Goal: Task Accomplishment & Management: Complete application form

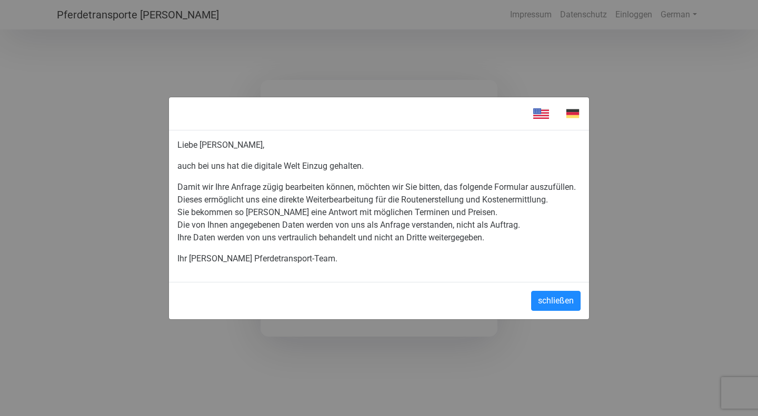
click at [540, 289] on div "schließen" at bounding box center [379, 300] width 420 height 37
click at [541, 303] on button "schließen" at bounding box center [555, 301] width 49 height 20
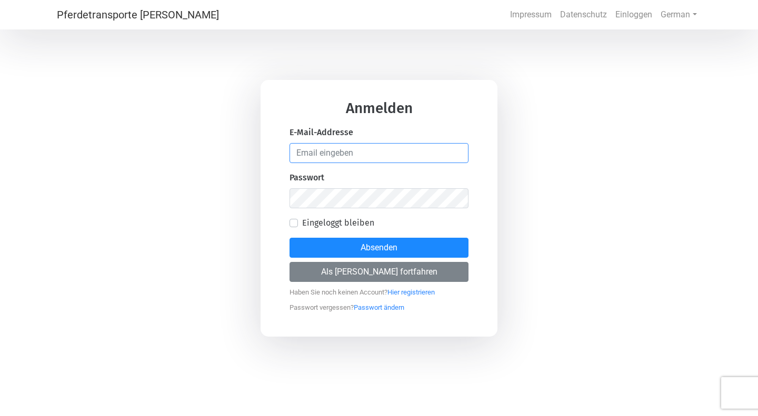
click at [430, 163] on input "email" at bounding box center [379, 153] width 179 height 20
type input "[EMAIL_ADDRESS][DOMAIN_NAME]"
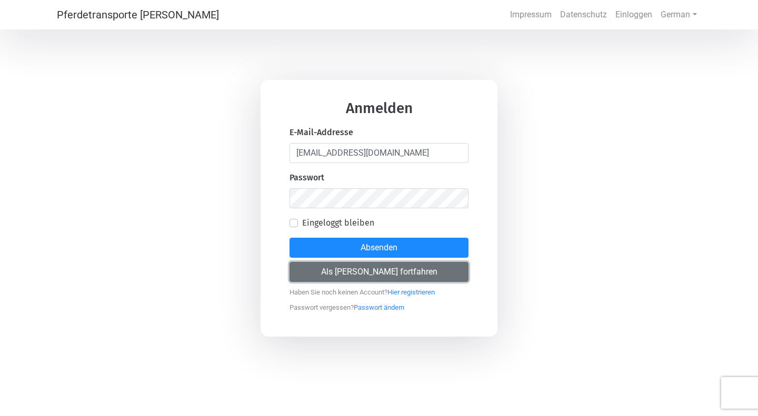
click at [365, 274] on button "Als [PERSON_NAME] fortfahren" at bounding box center [379, 272] width 179 height 20
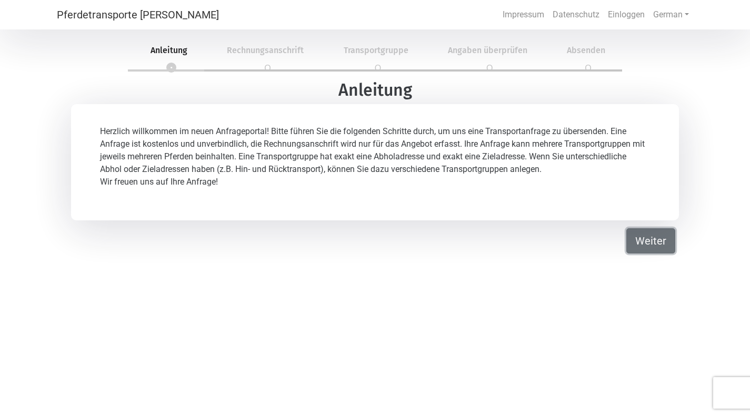
click at [643, 235] on button "Weiter" at bounding box center [650, 240] width 49 height 25
select select "DE"
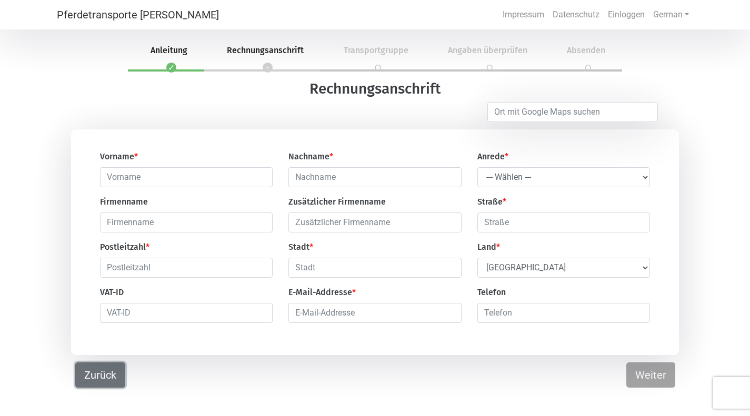
click at [98, 382] on button "Zurück" at bounding box center [100, 375] width 50 height 25
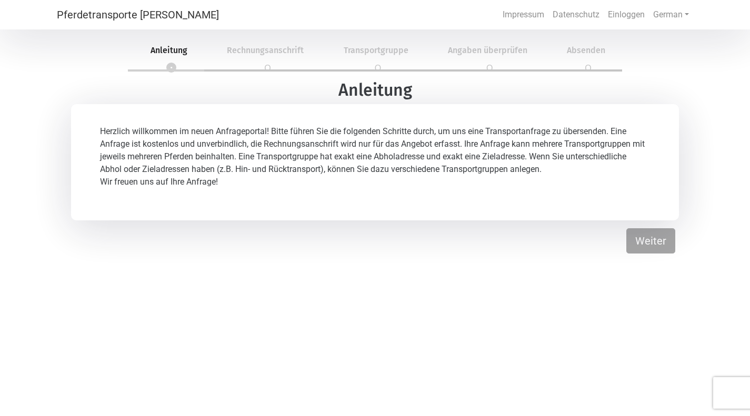
click at [98, 382] on div "Pferdetransporte Müller Impressum Datenschutz Einloggen German English German 1…" at bounding box center [375, 240] width 750 height 416
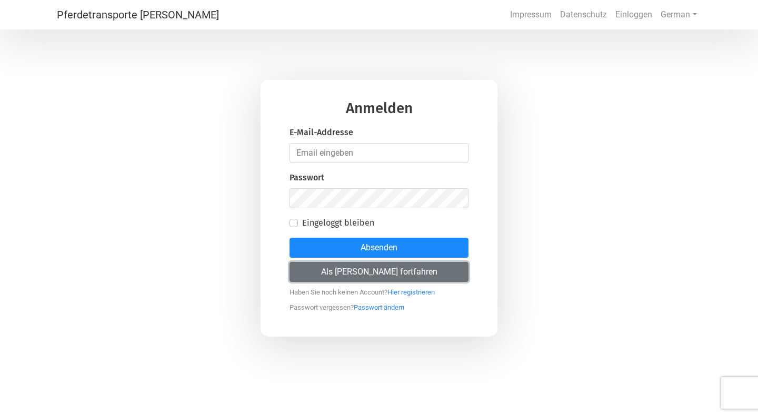
click at [367, 272] on button "Als [PERSON_NAME] fortfahren" at bounding box center [379, 272] width 179 height 20
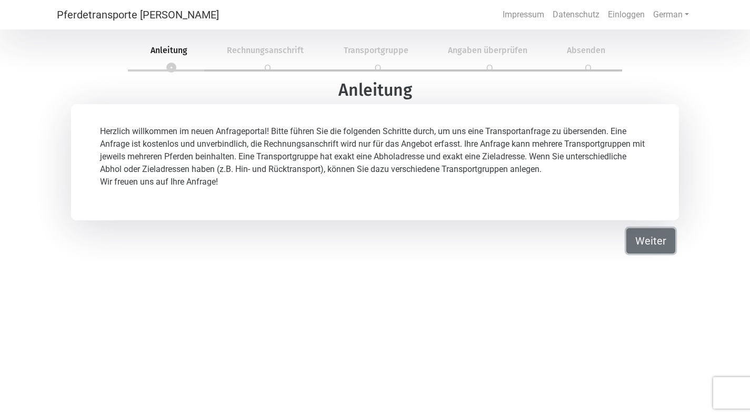
click at [654, 236] on button "Weiter" at bounding box center [650, 240] width 49 height 25
select select "DE"
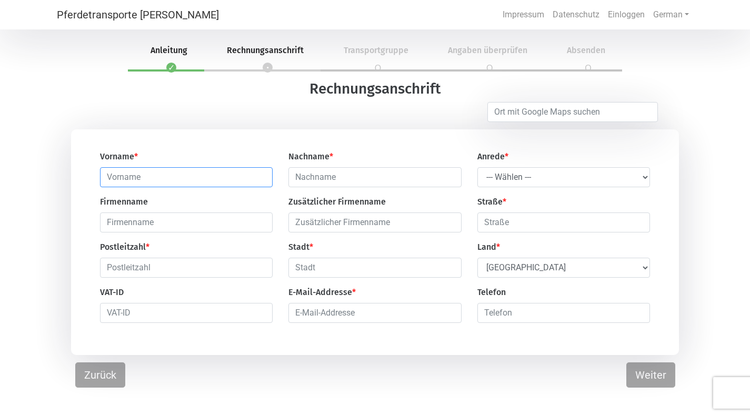
click at [237, 186] on input "text" at bounding box center [186, 177] width 173 height 20
type input "[PERSON_NAME]"
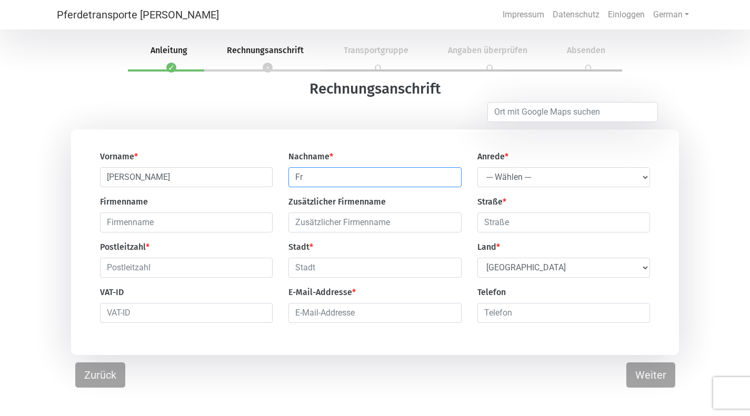
type input "F"
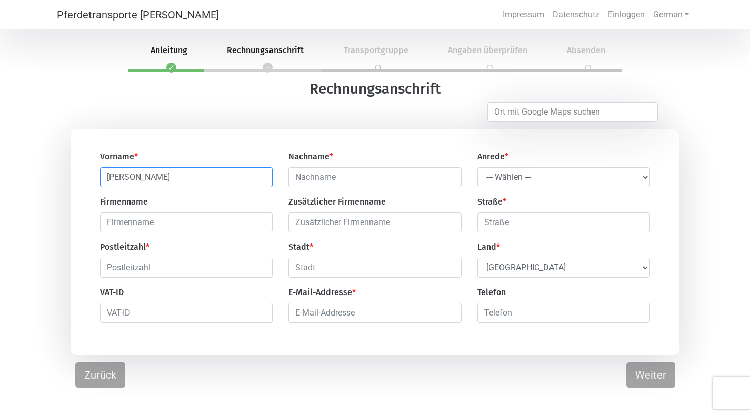
click at [237, 186] on input "[PERSON_NAME]" at bounding box center [186, 177] width 173 height 20
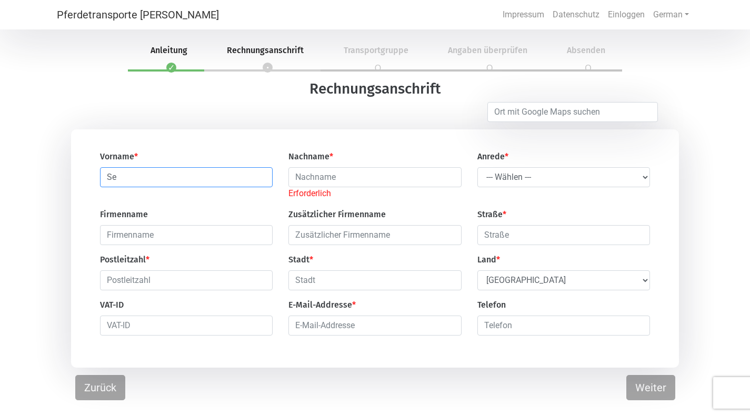
type input "S"
